Goal: Find contact information: Find contact information

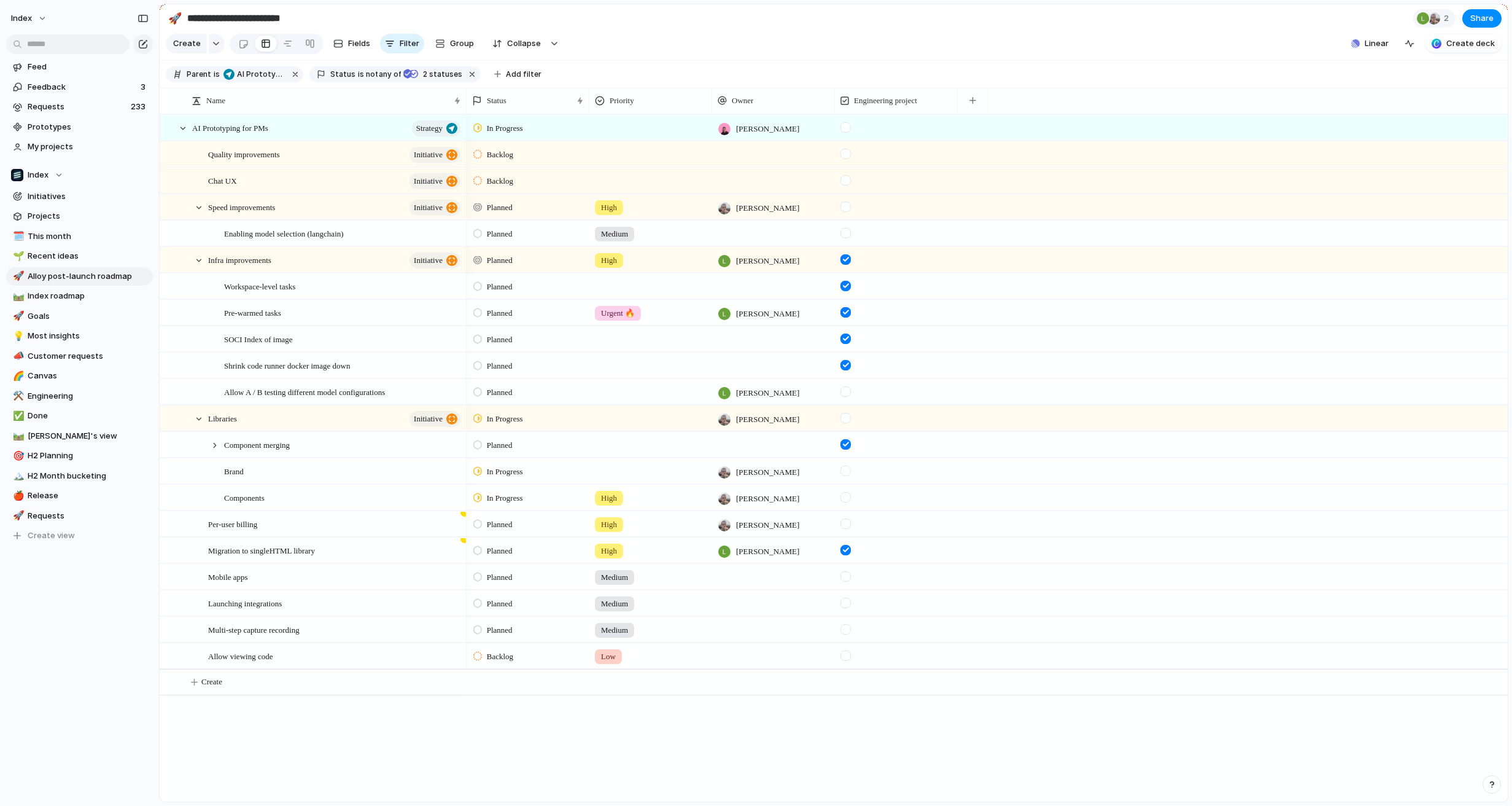
click at [1488, 790] on button "button" at bounding box center [1491, 783] width 18 height 18
click at [1432, 731] on span "Contact us" at bounding box center [1415, 735] width 44 height 12
click at [1053, 752] on div "In Progress Simon Kubica Backlog Backlog Planned High Leo Denham Planned Medium…" at bounding box center [987, 457] width 1041 height 687
click at [1272, 643] on div at bounding box center [1347, 672] width 290 height 111
